Goal: Download file/media

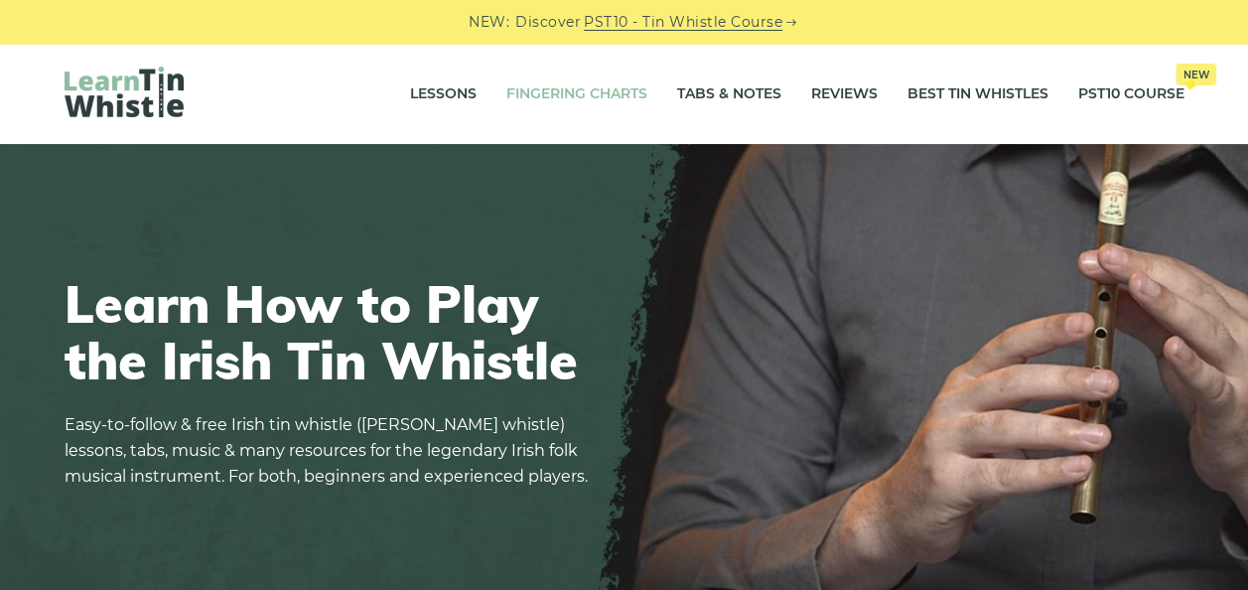
click at [545, 91] on link "Fingering Charts" at bounding box center [576, 95] width 141 height 50
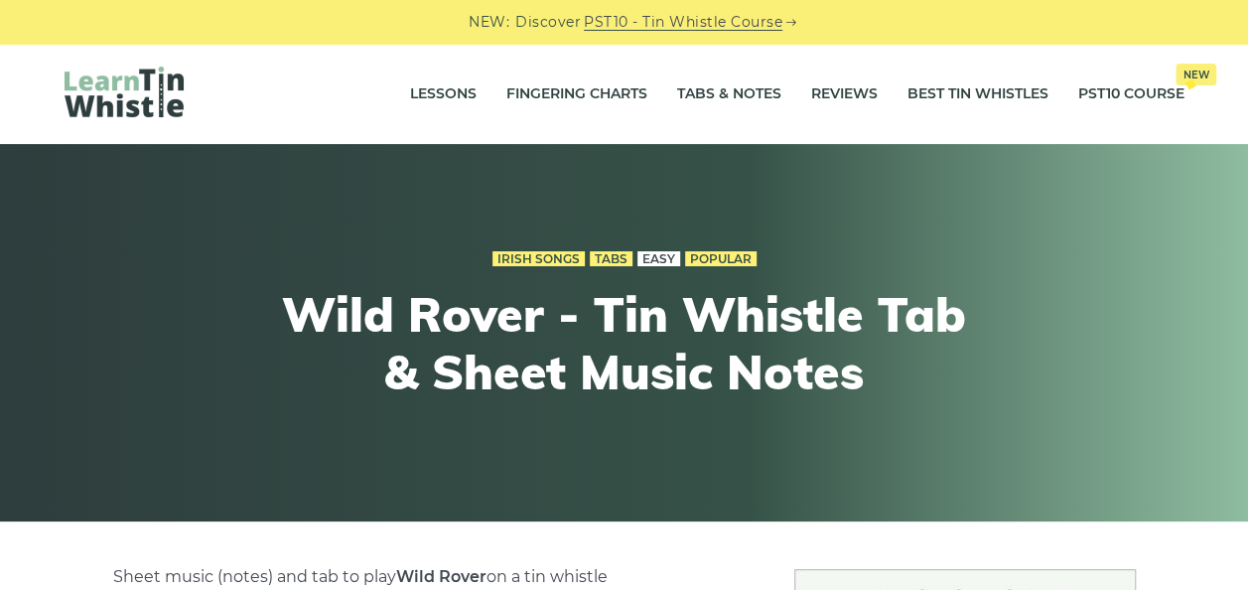
click at [643, 254] on link "Easy" at bounding box center [659, 259] width 43 height 16
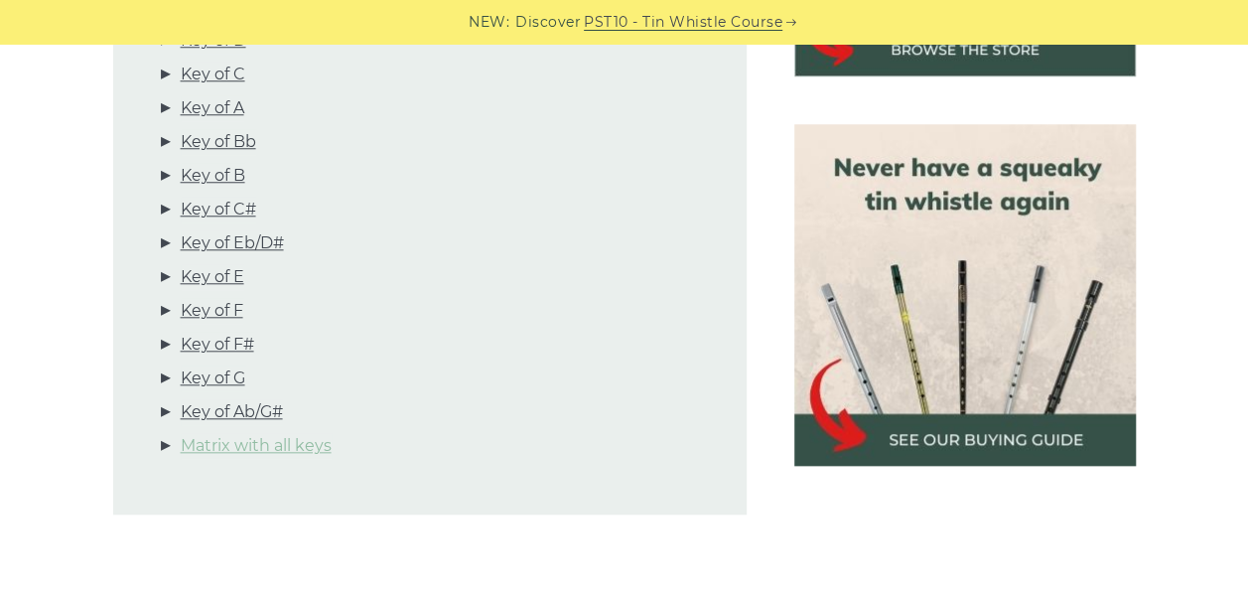
click at [245, 433] on link "Matrix with all keys" at bounding box center [256, 446] width 151 height 26
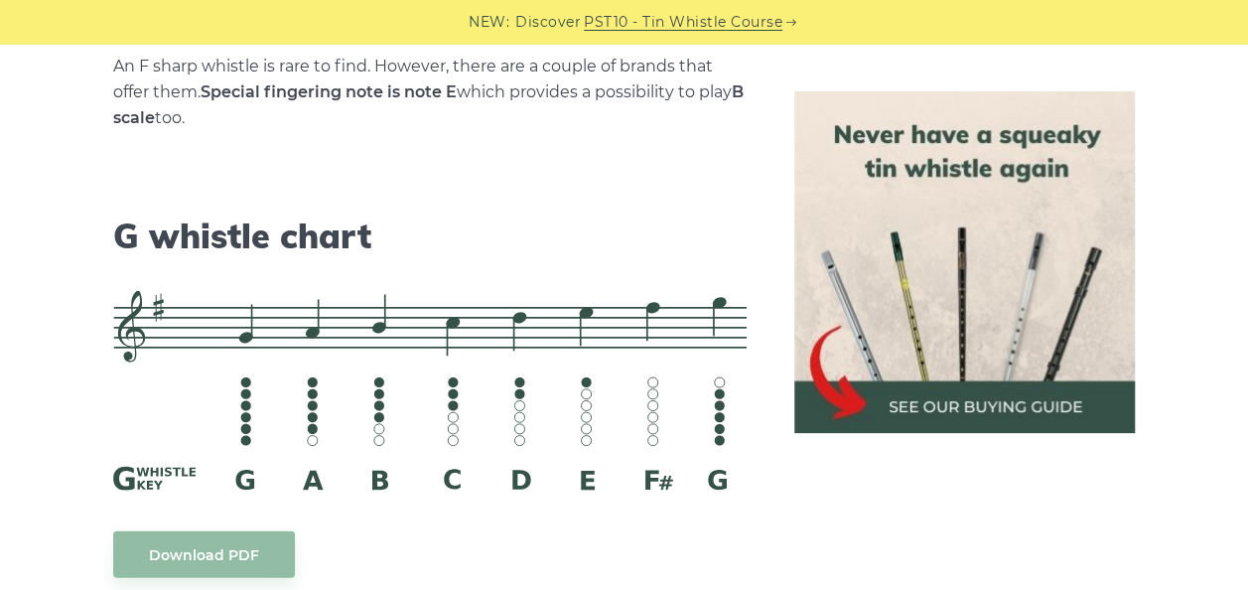
scroll to position [11238, 0]
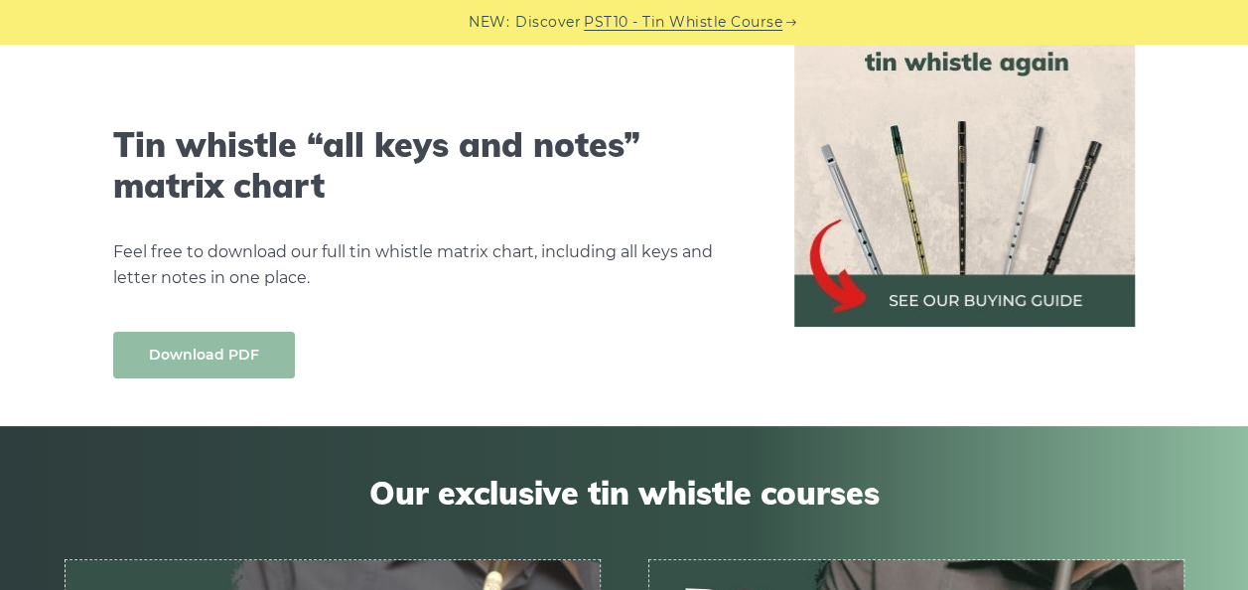
click at [212, 332] on link "Download PDF" at bounding box center [204, 355] width 182 height 47
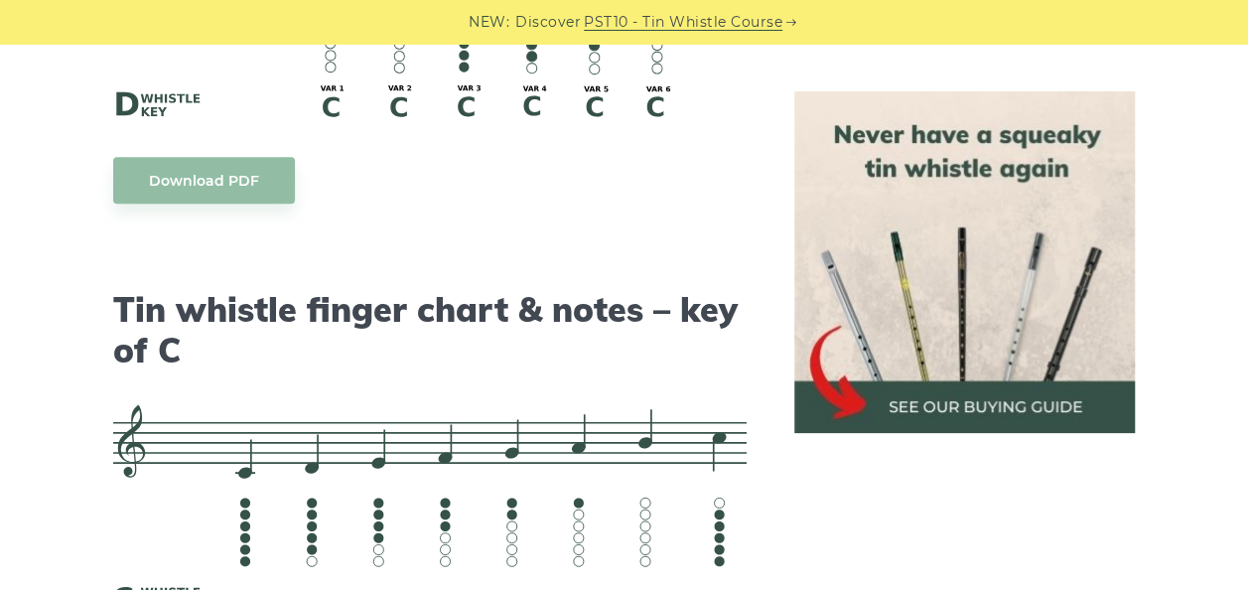
scroll to position [4628, 0]
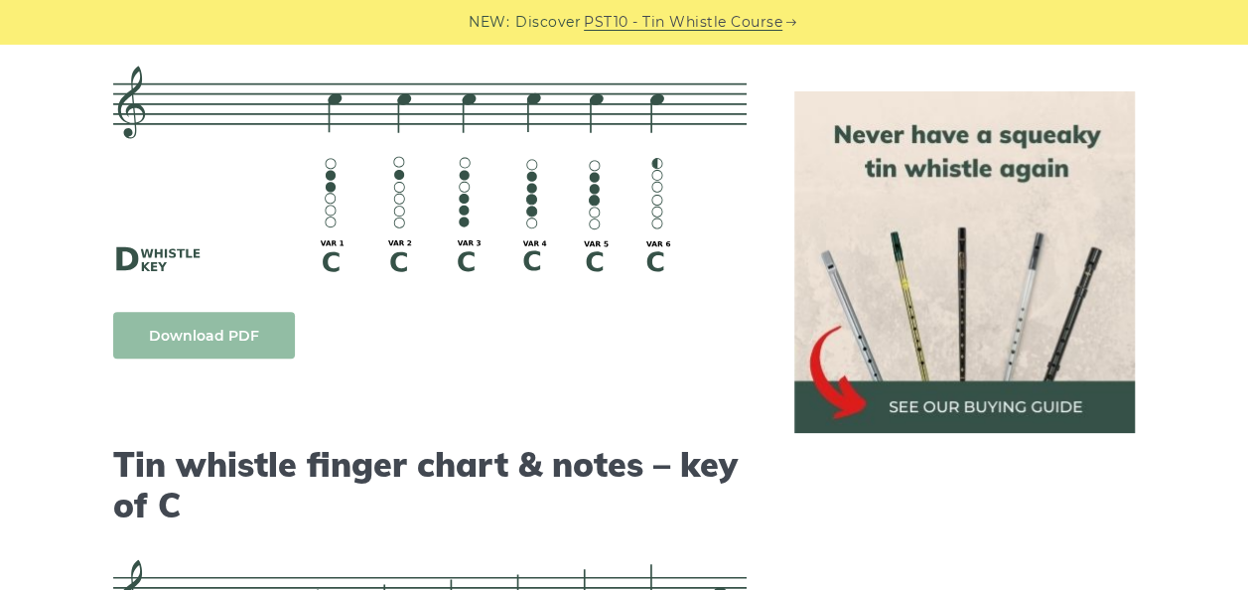
click at [216, 312] on link "Download PDF" at bounding box center [204, 335] width 182 height 47
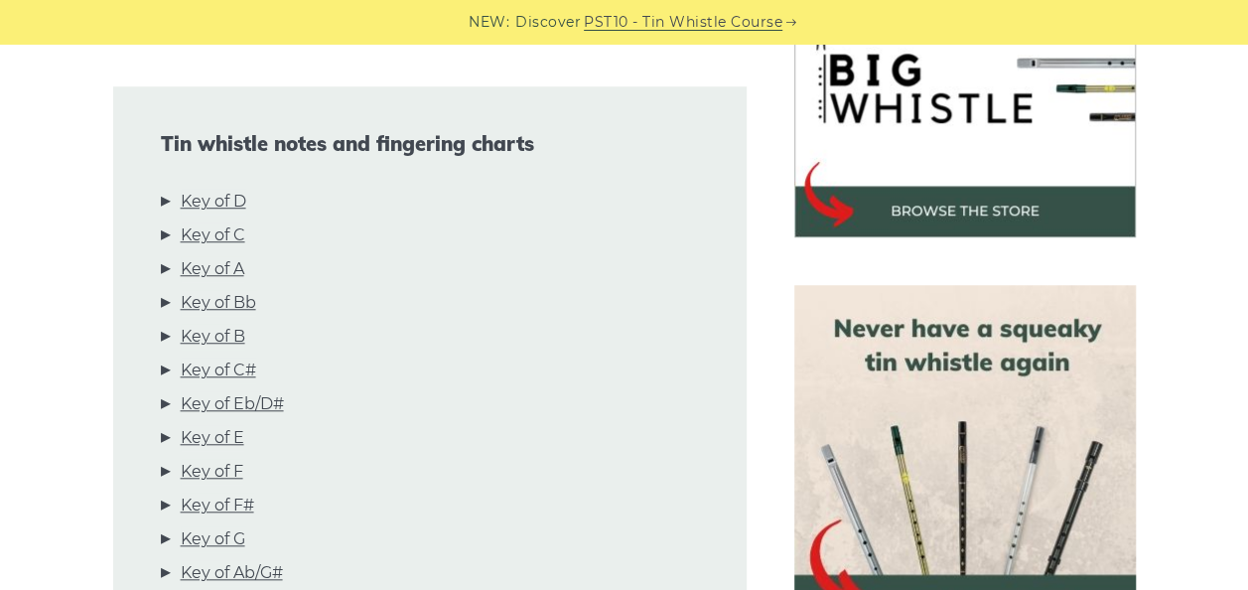
scroll to position [705, 0]
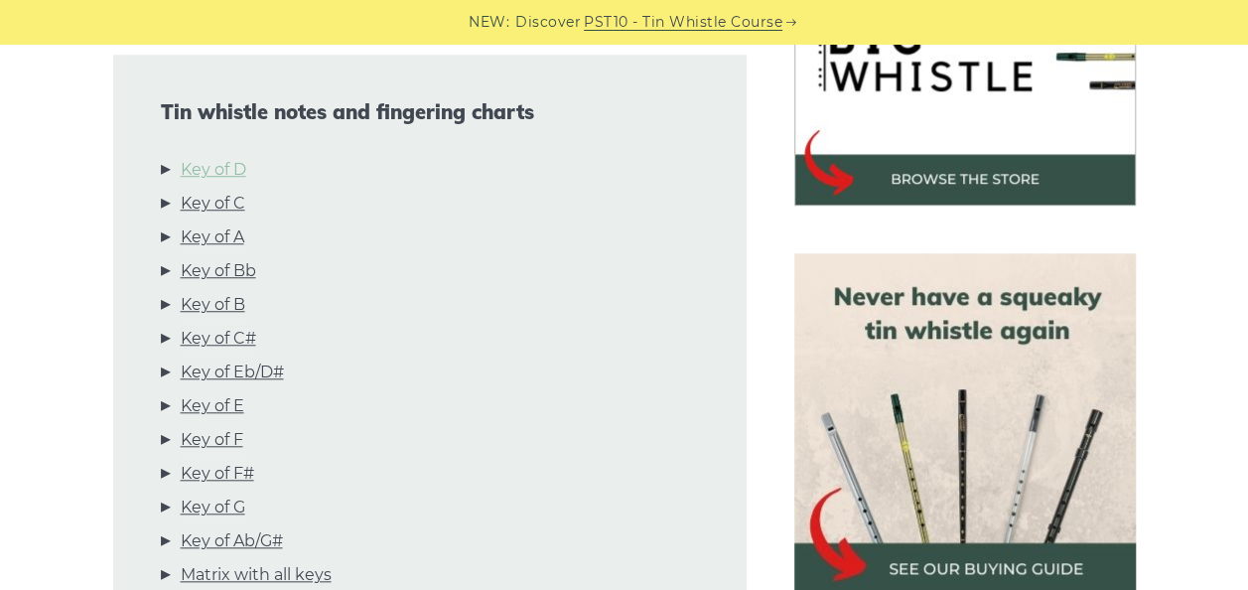
click at [241, 157] on link "Key of D" at bounding box center [214, 170] width 66 height 26
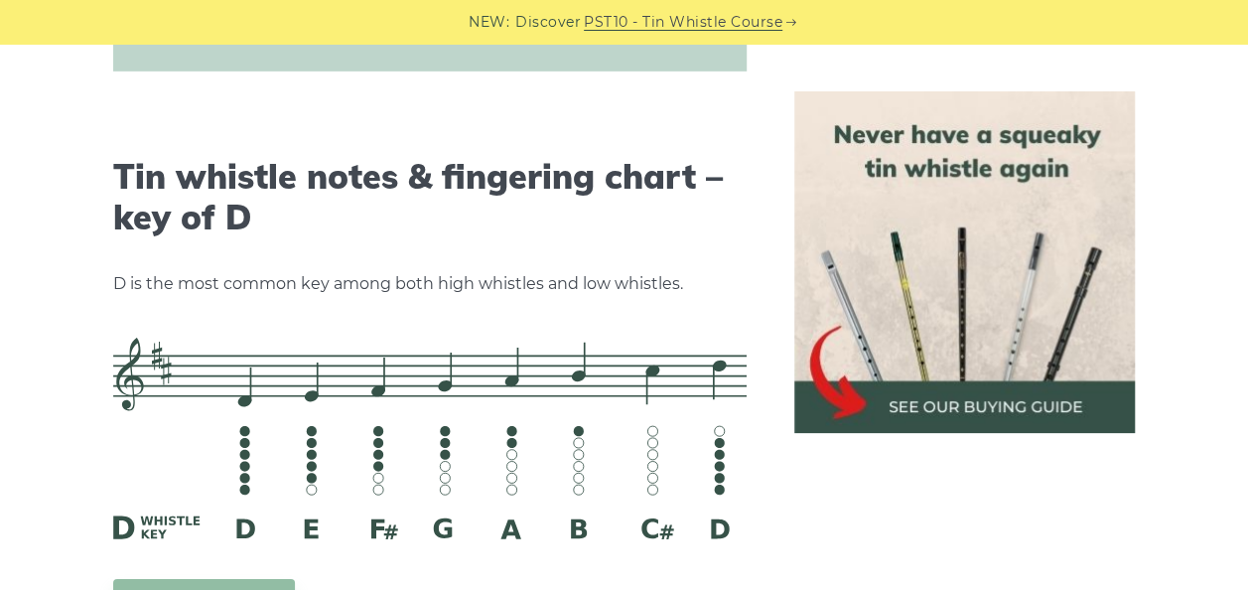
scroll to position [3095, 0]
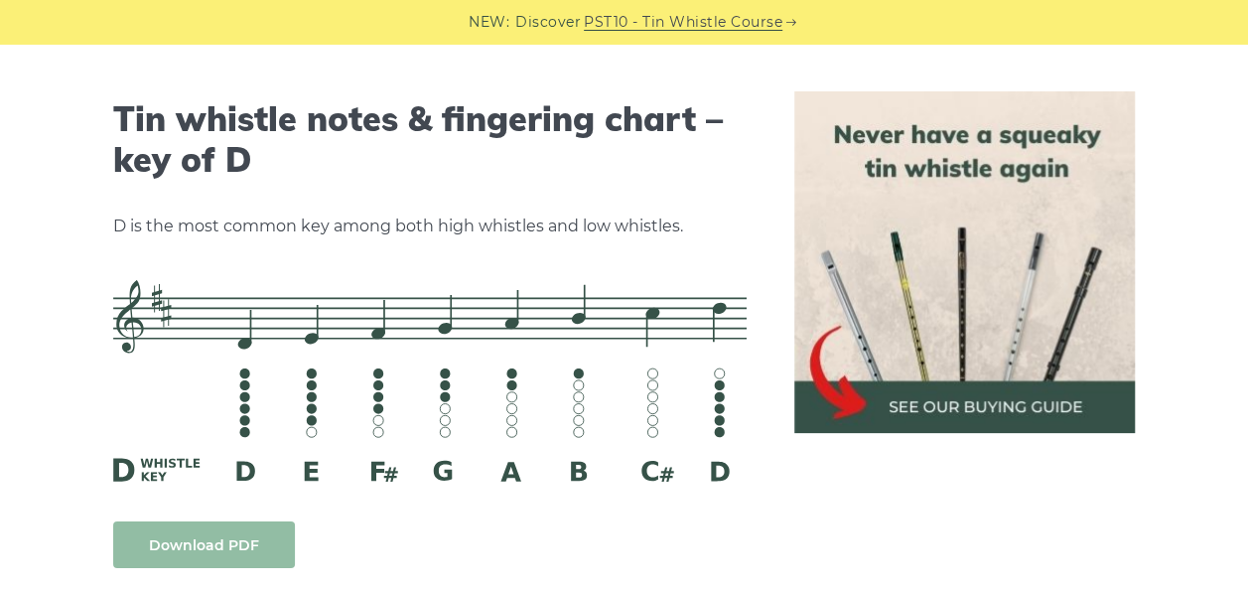
click at [161, 521] on link "Download PDF" at bounding box center [204, 544] width 182 height 47
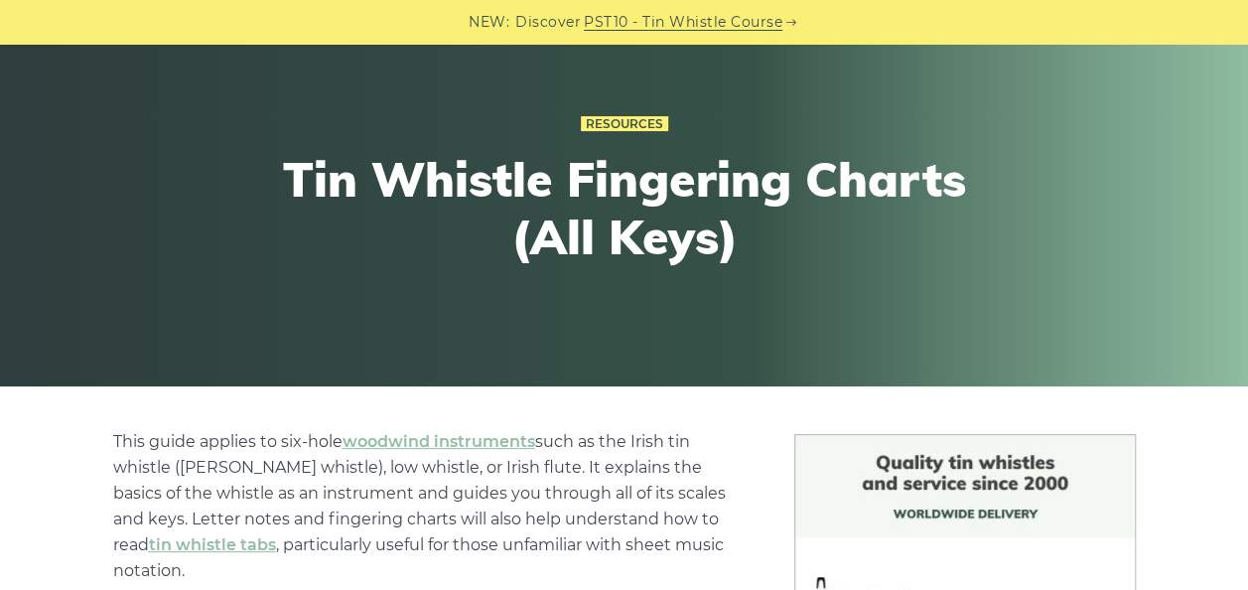
scroll to position [0, 0]
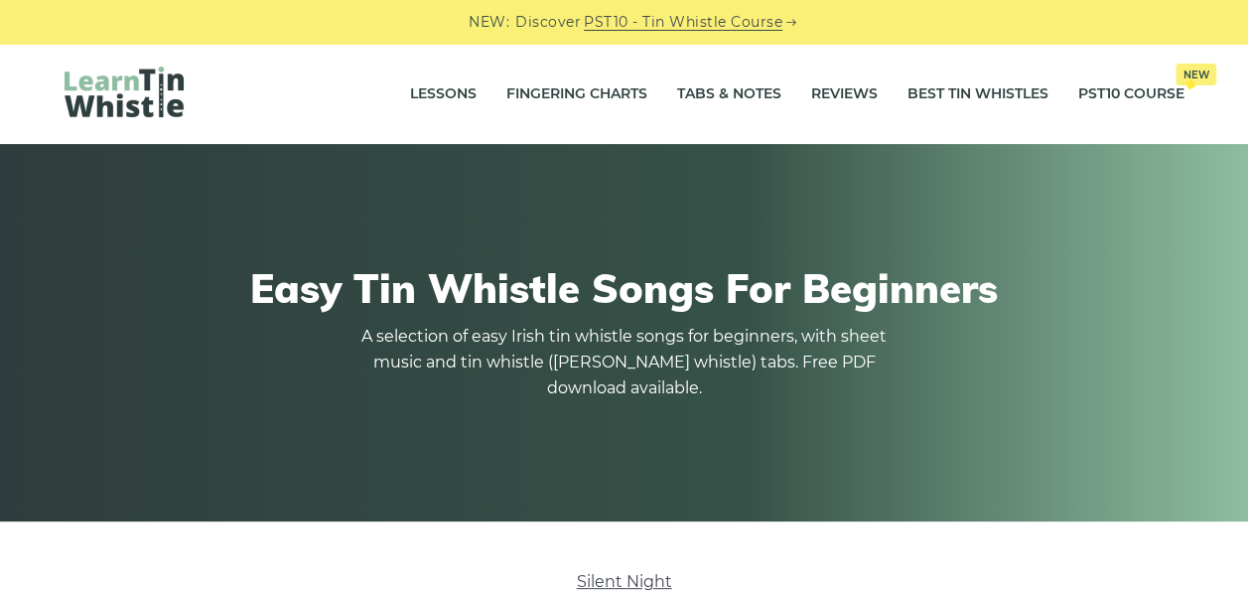
click at [144, 101] on img at bounding box center [124, 92] width 119 height 51
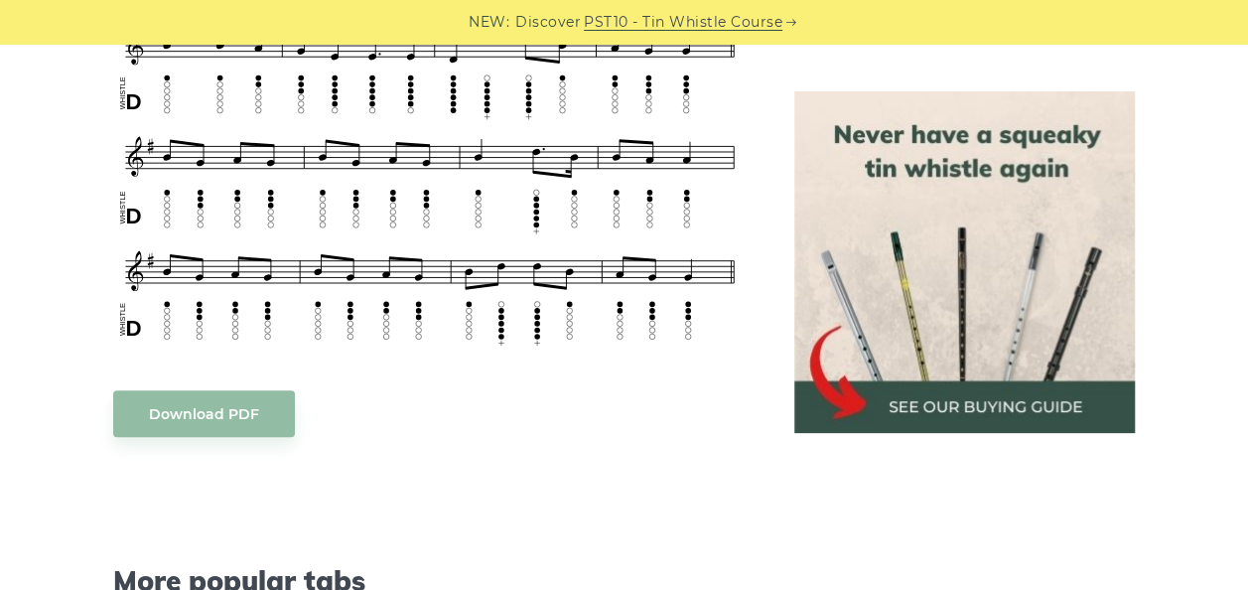
scroll to position [874, 0]
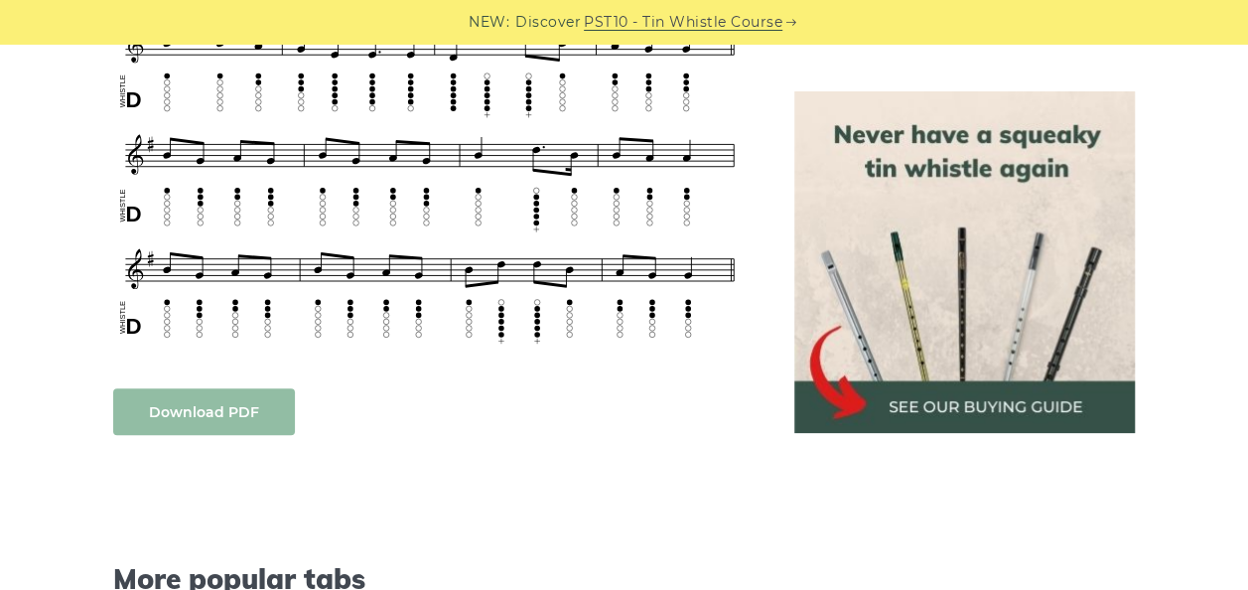
click at [206, 389] on link "Download PDF" at bounding box center [204, 411] width 182 height 47
